Goal: Task Accomplishment & Management: Manage account settings

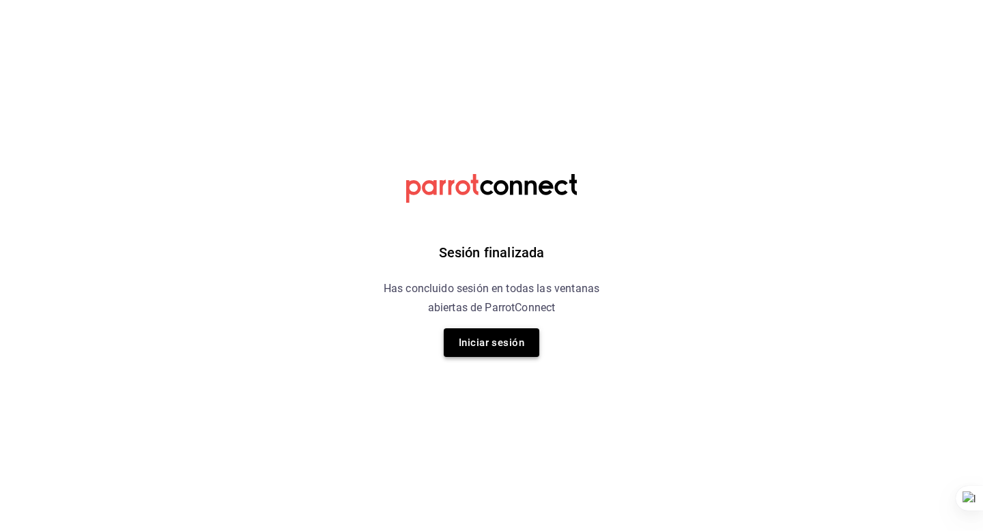
click at [501, 351] on button "Iniciar sesión" at bounding box center [492, 342] width 96 height 29
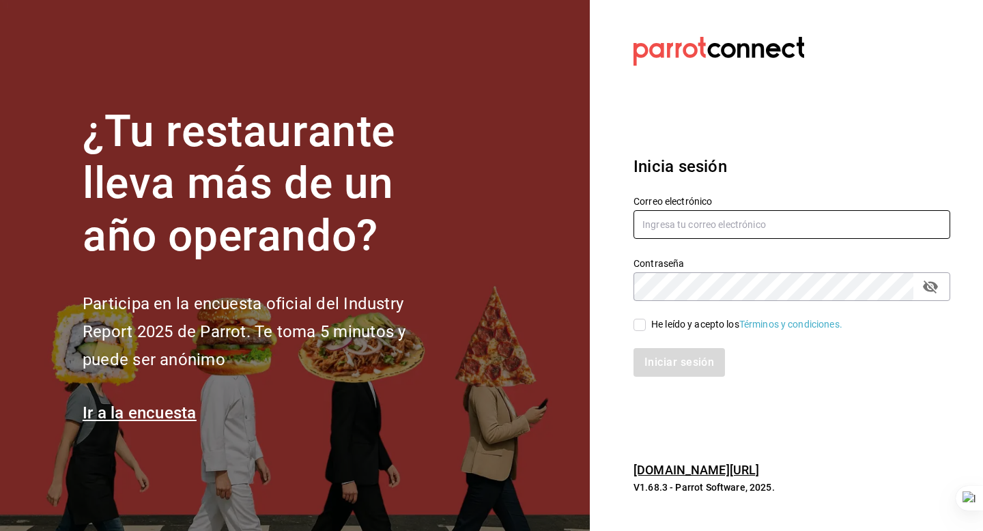
click at [661, 224] on input "text" at bounding box center [791, 224] width 317 height 29
type input "lacasademaggie@mty.com"
click at [661, 330] on div "He leído y acepto los Términos y condiciones." at bounding box center [746, 324] width 191 height 14
click at [645, 330] on input "He leído y acepto los Términos y condiciones." at bounding box center [639, 325] width 12 height 12
checkbox input "true"
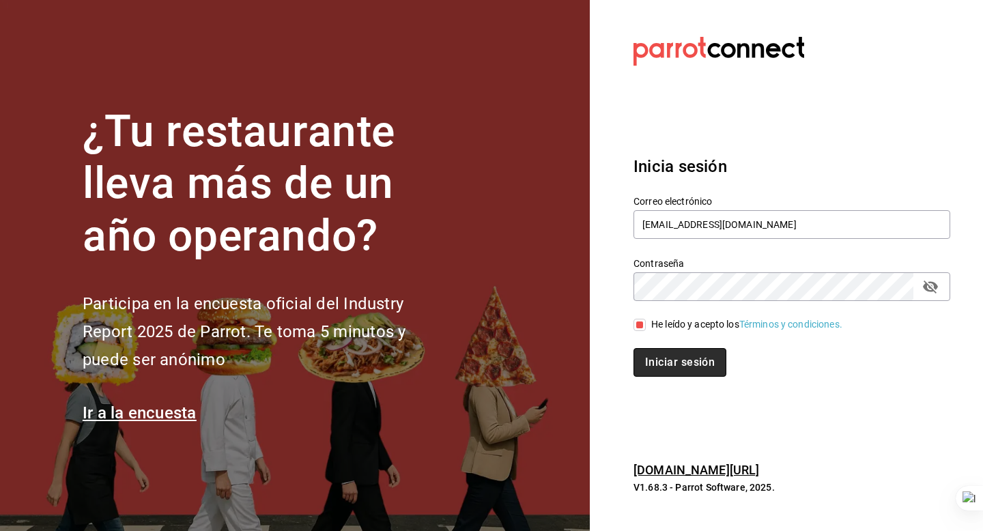
click at [660, 371] on button "Iniciar sesión" at bounding box center [679, 362] width 93 height 29
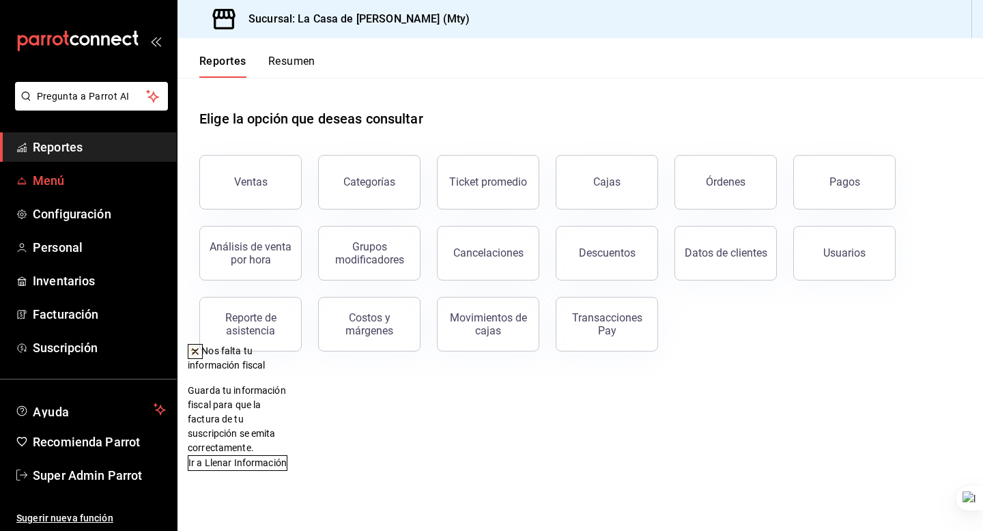
click at [68, 180] on span "Menú" at bounding box center [99, 180] width 133 height 18
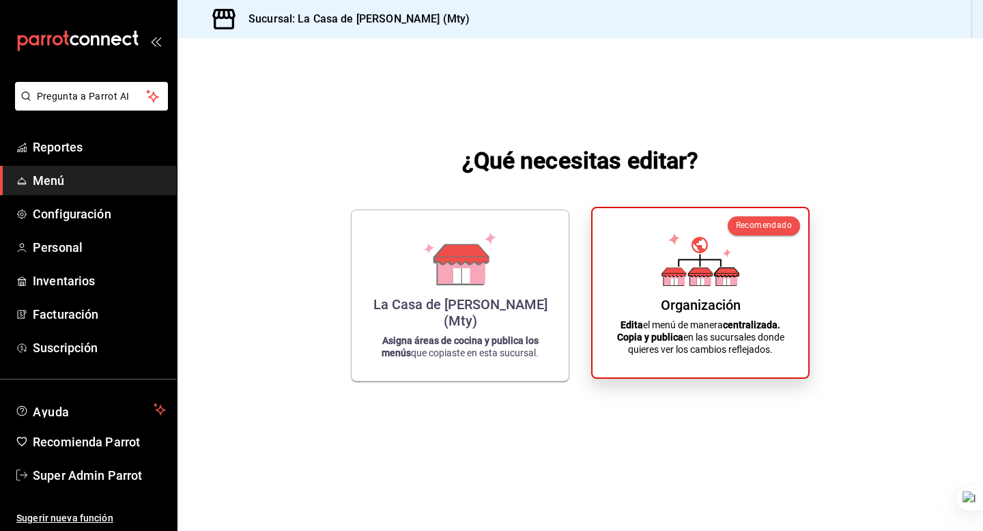
click at [641, 299] on div "Organización Edita el menú de manera centralizada. Copia y publica en las sucur…" at bounding box center [700, 292] width 183 height 147
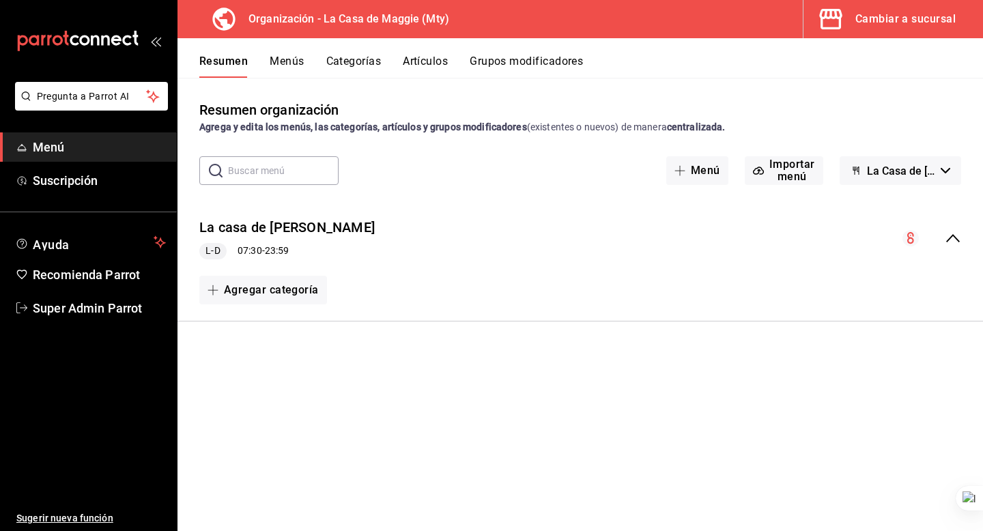
click at [292, 61] on button "Menús" at bounding box center [287, 66] width 34 height 23
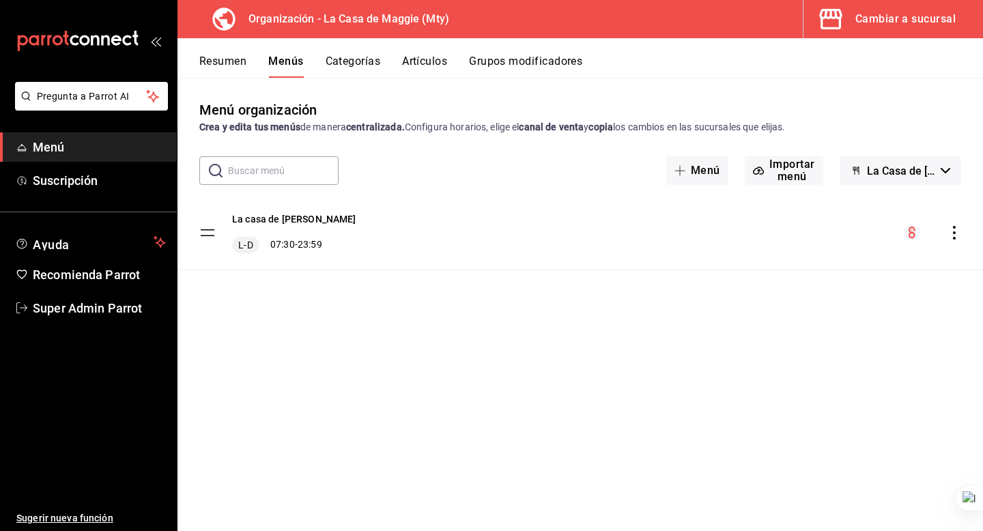
click at [339, 45] on div "Resumen Menús Categorías Artículos Grupos modificadores" at bounding box center [579, 58] width 805 height 40
click at [338, 58] on button "Categorías" at bounding box center [352, 66] width 55 height 23
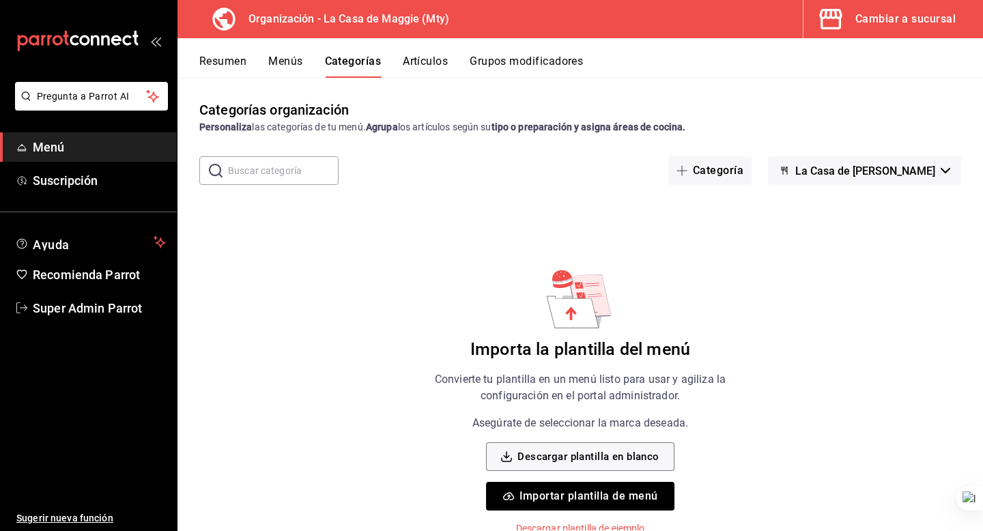
click at [826, 29] on icon "button" at bounding box center [830, 19] width 23 height 20
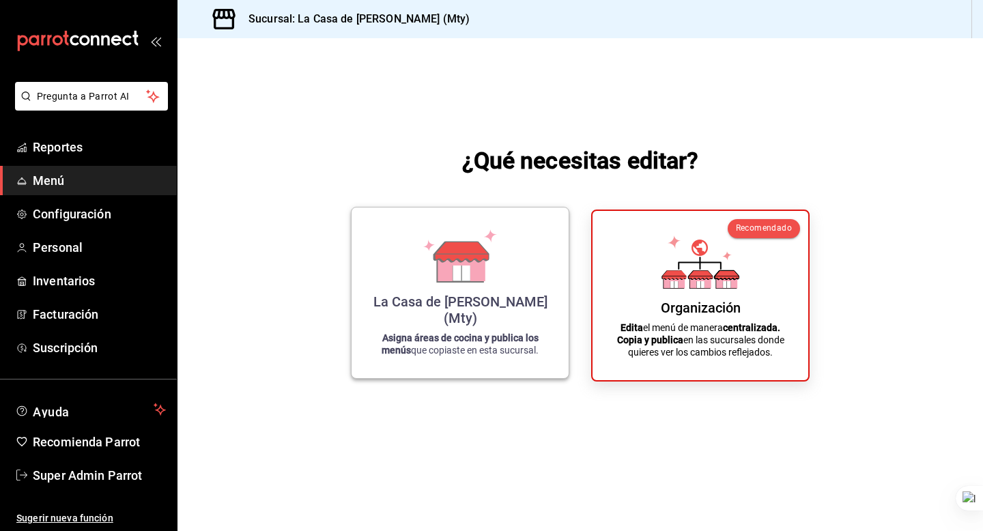
click at [449, 282] on icon at bounding box center [460, 266] width 47 height 29
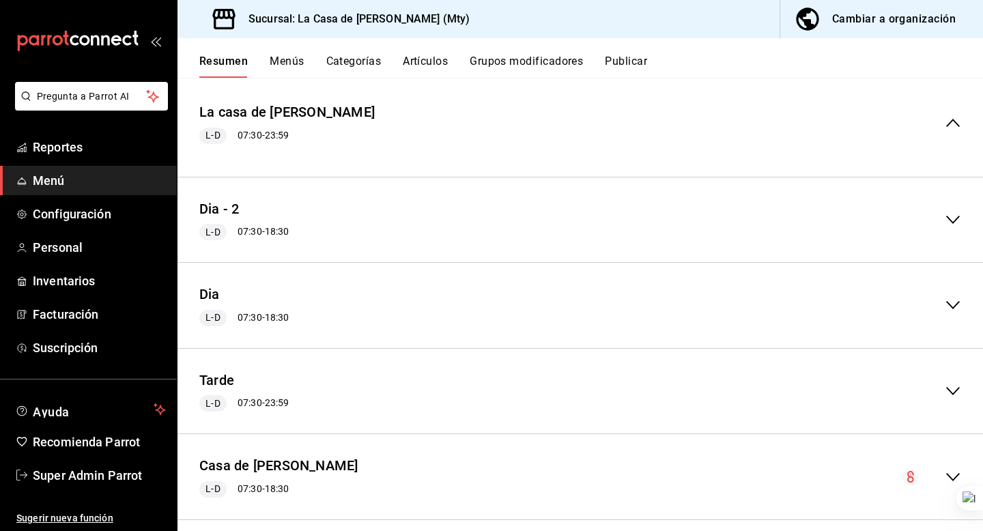
scroll to position [132, 0]
